Goal: Find specific page/section: Find specific page/section

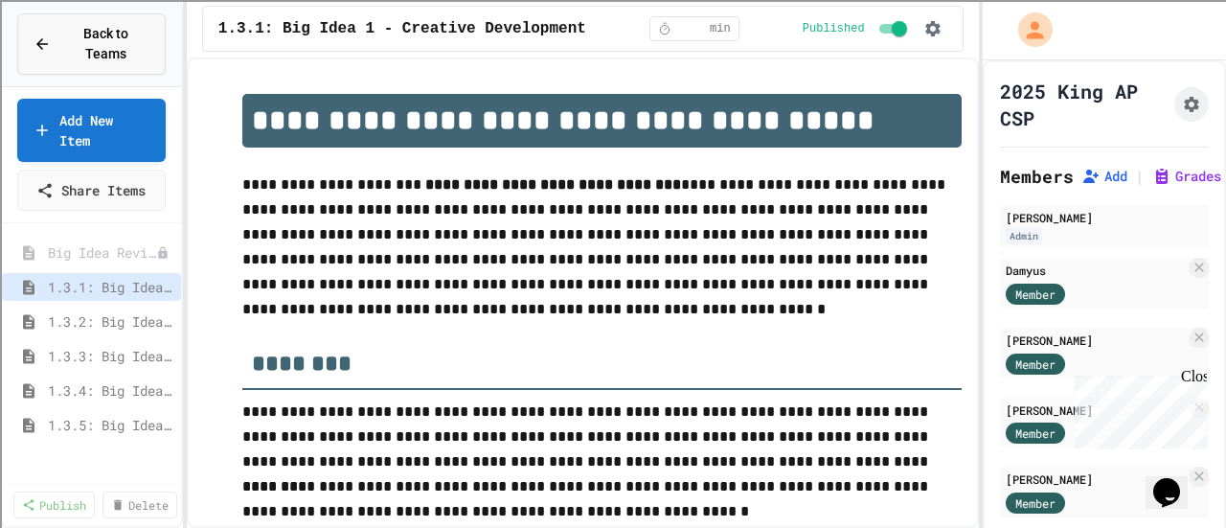
click at [138, 36] on span "Back to Teams" at bounding box center [105, 44] width 87 height 40
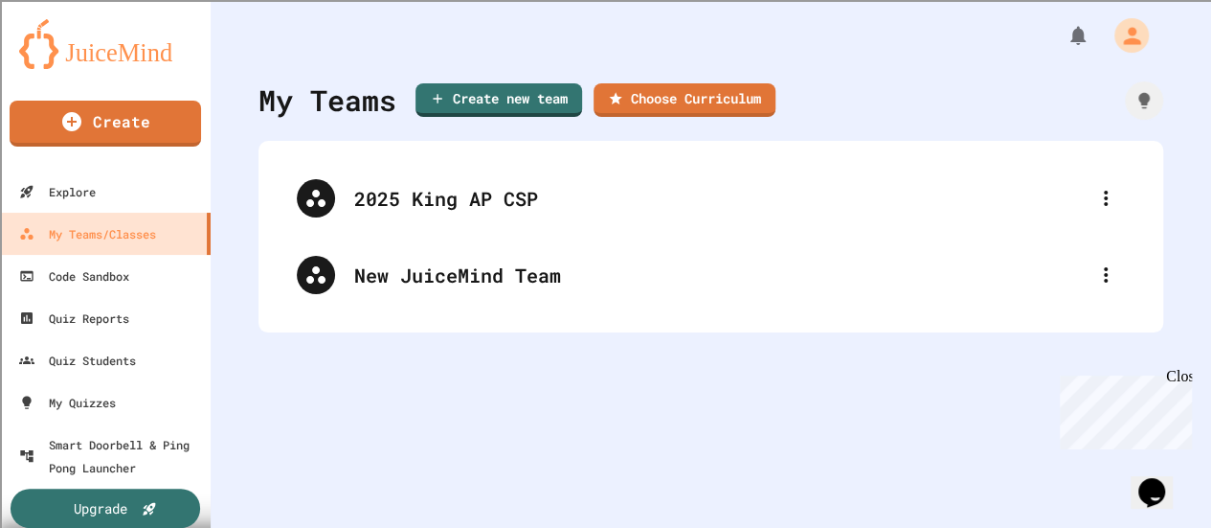
scroll to position [19, 0]
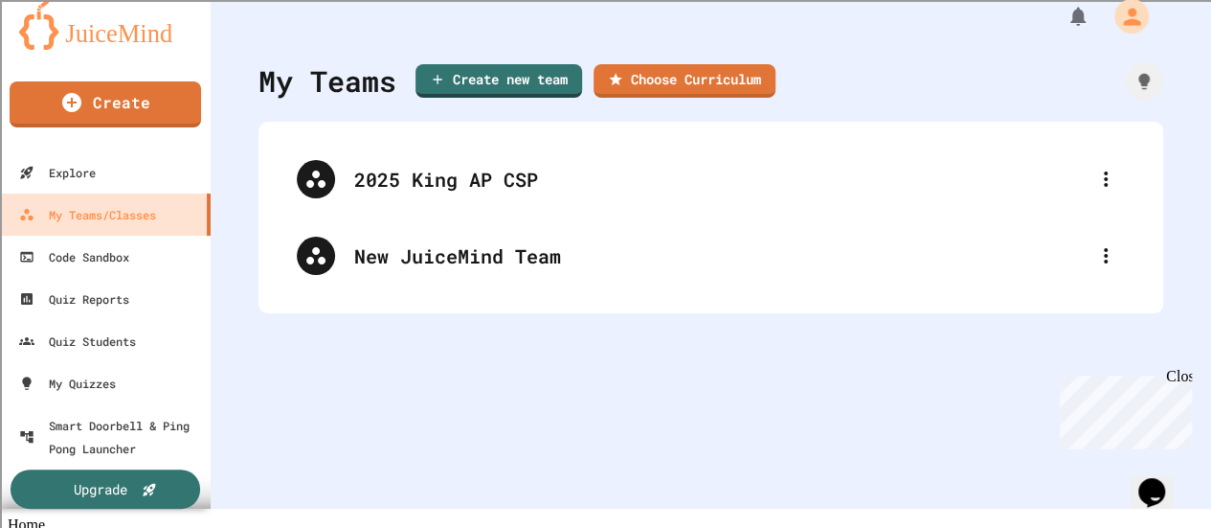
click at [1094, 175] on icon at bounding box center [1105, 179] width 23 height 23
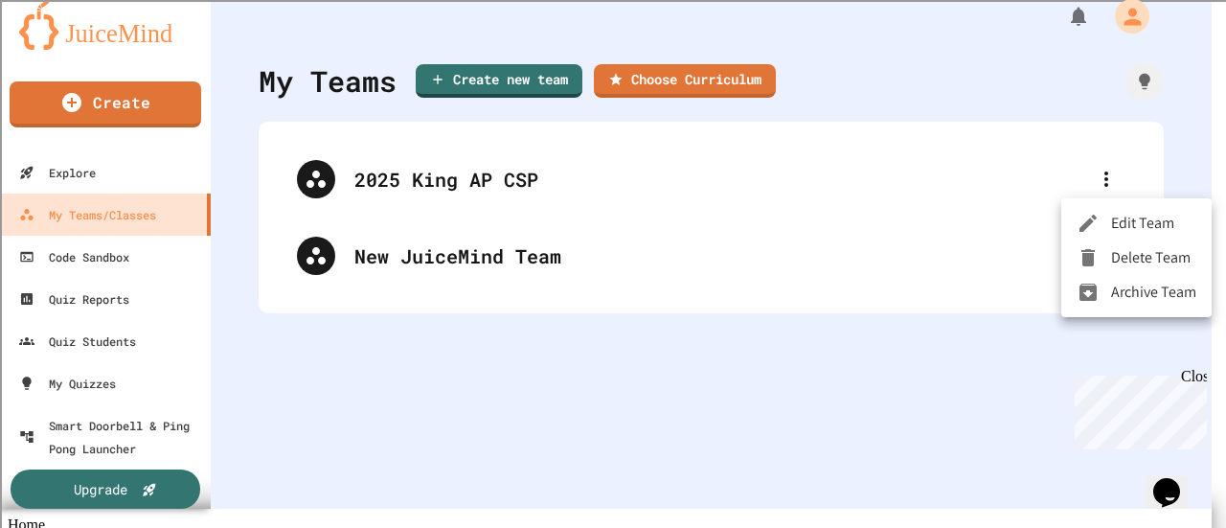
click at [444, 177] on div at bounding box center [613, 264] width 1226 height 528
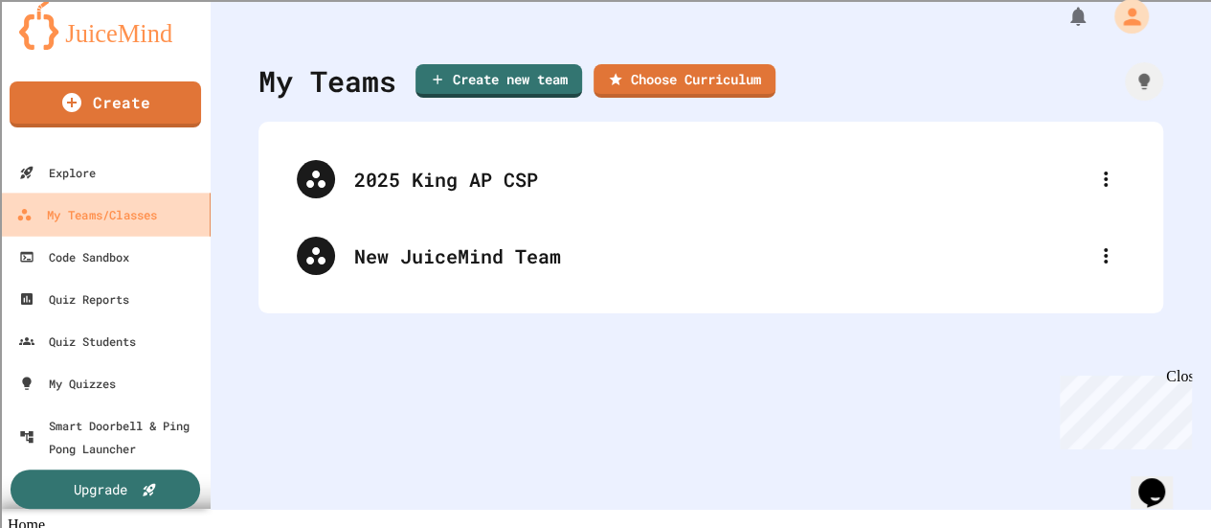
click at [140, 214] on div "My Teams/Classes" at bounding box center [86, 215] width 141 height 24
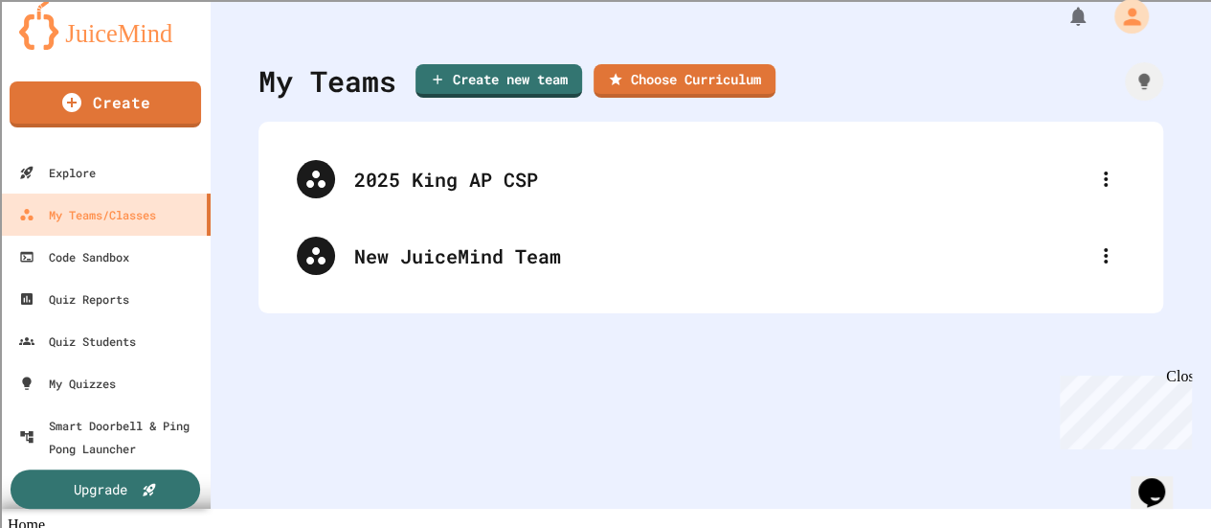
click at [337, 191] on div "2025 King AP CSP" at bounding box center [711, 179] width 867 height 77
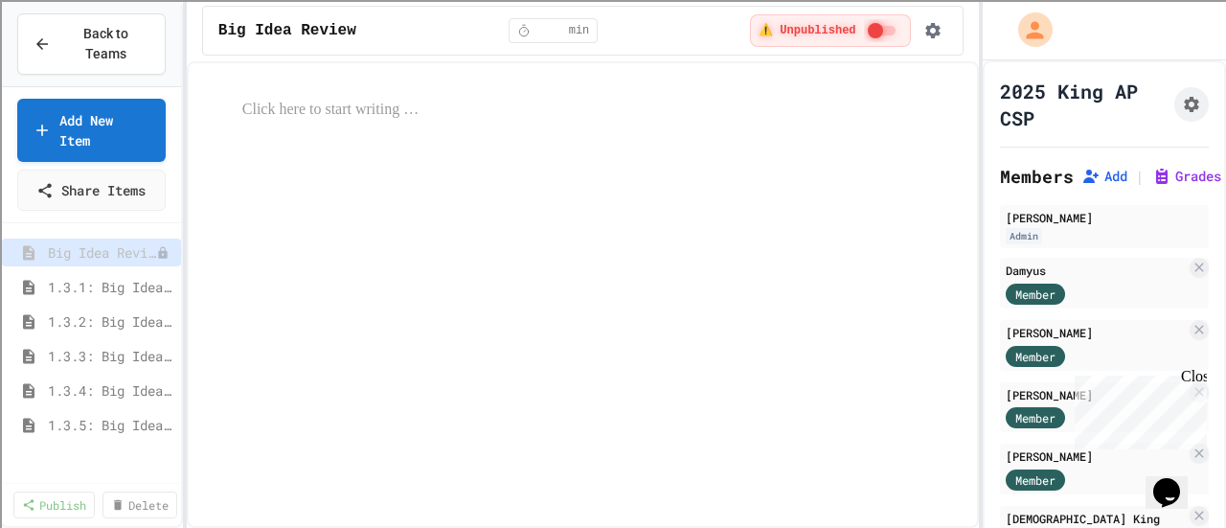
click at [1099, 173] on button "Add" at bounding box center [1104, 176] width 46 height 19
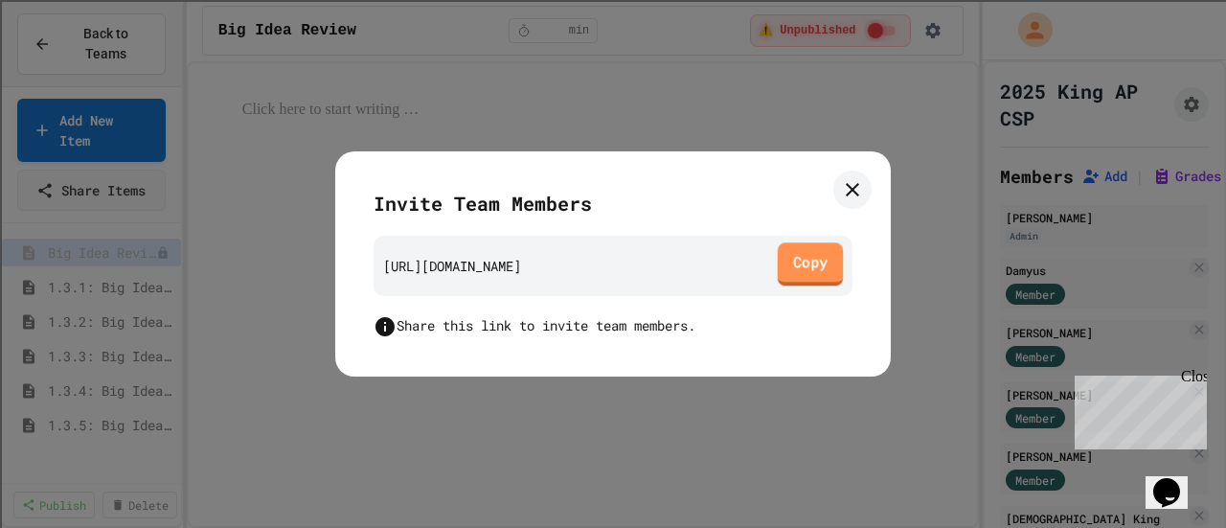
click at [818, 259] on link "Copy" at bounding box center [810, 263] width 66 height 43
click at [854, 186] on icon at bounding box center [852, 189] width 23 height 23
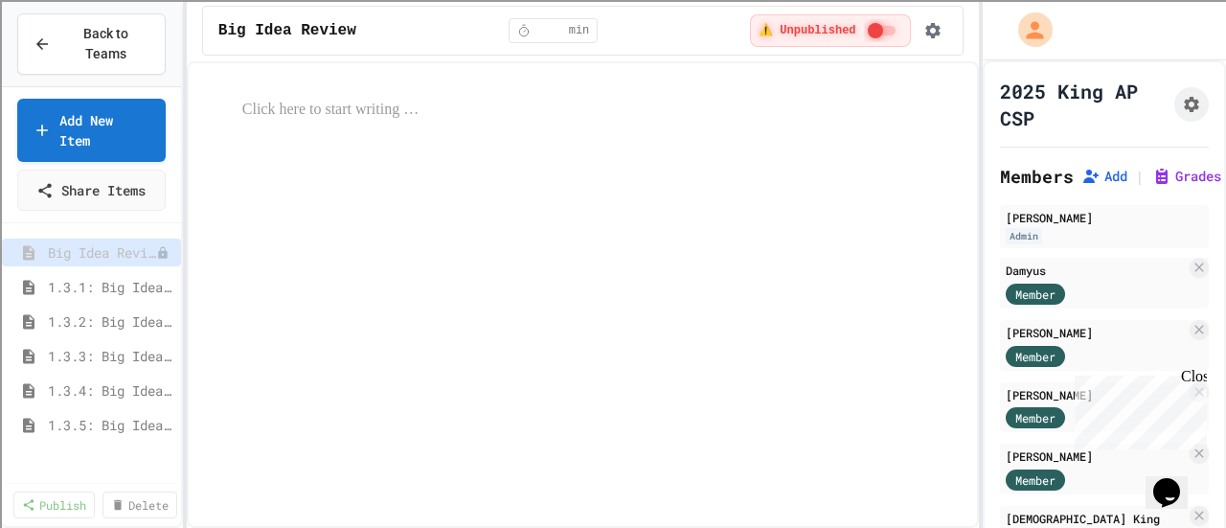
click at [108, 277] on span "1.3.1: Big Idea 1 - Creative Development" at bounding box center [110, 287] width 125 height 20
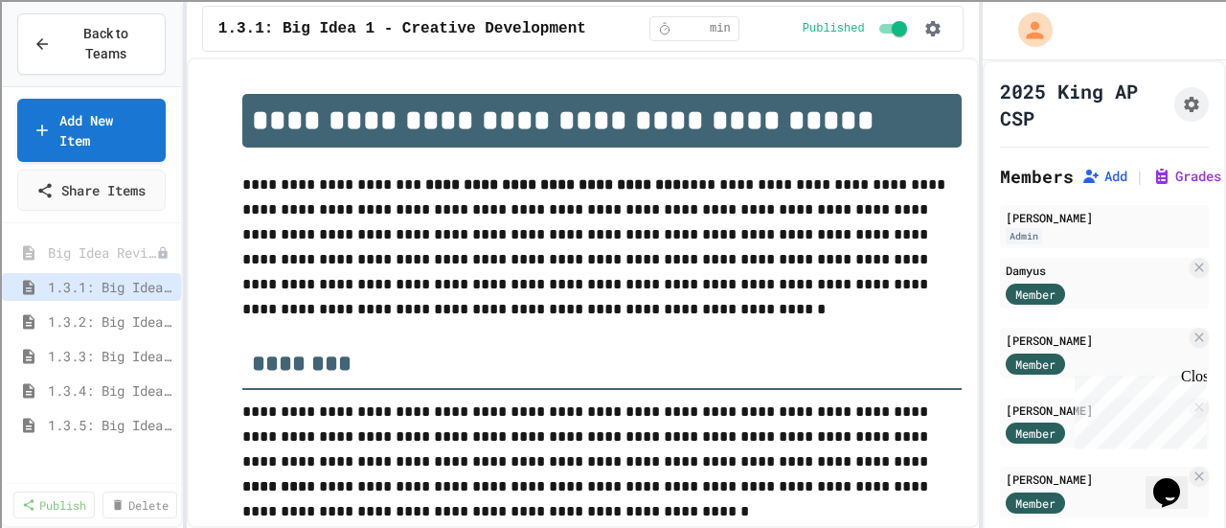
click at [1191, 376] on div "Close" at bounding box center [1193, 380] width 24 height 24
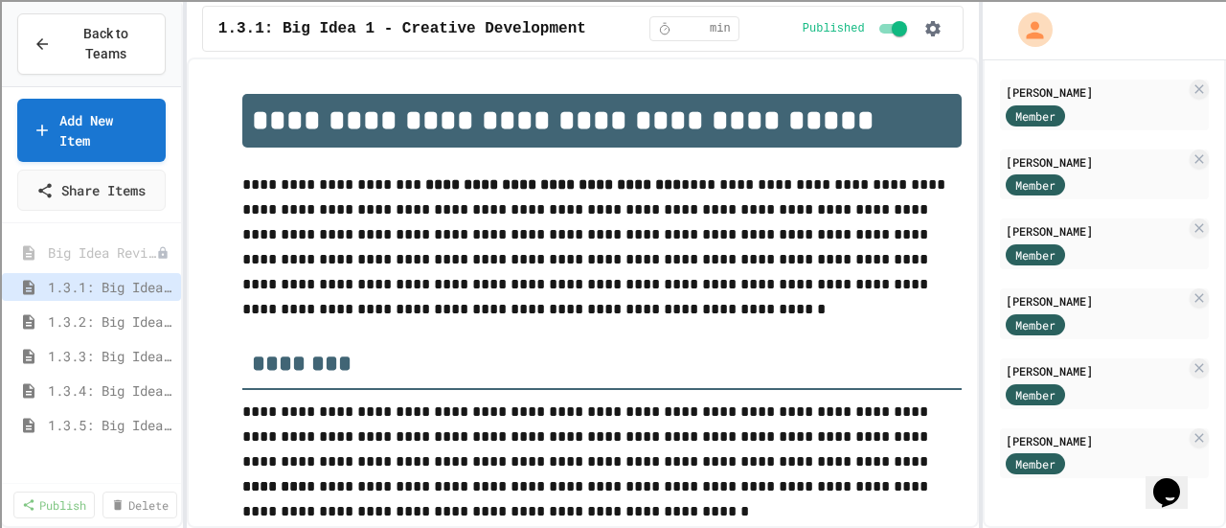
scroll to position [540, 0]
